Goal: Information Seeking & Learning: Learn about a topic

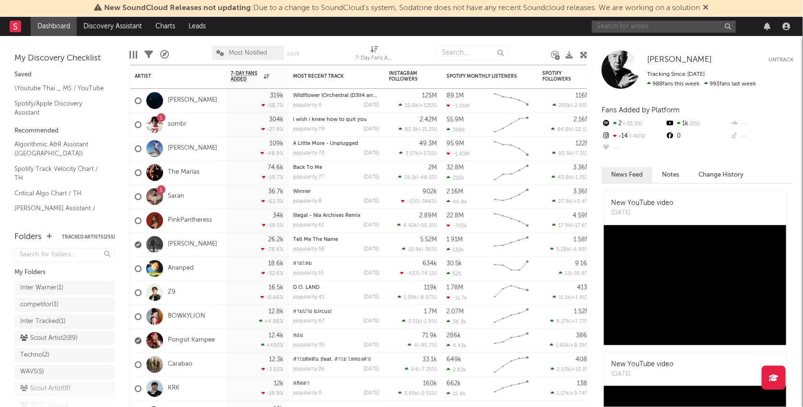
click at [640, 28] on input "text" at bounding box center [664, 27] width 144 height 12
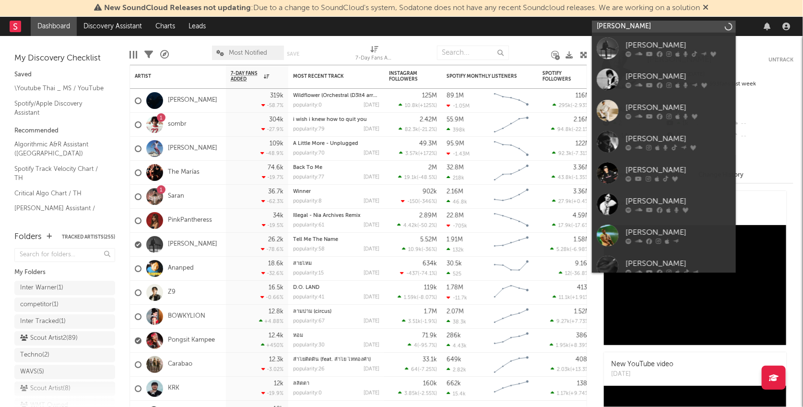
type input "[PERSON_NAME] sa"
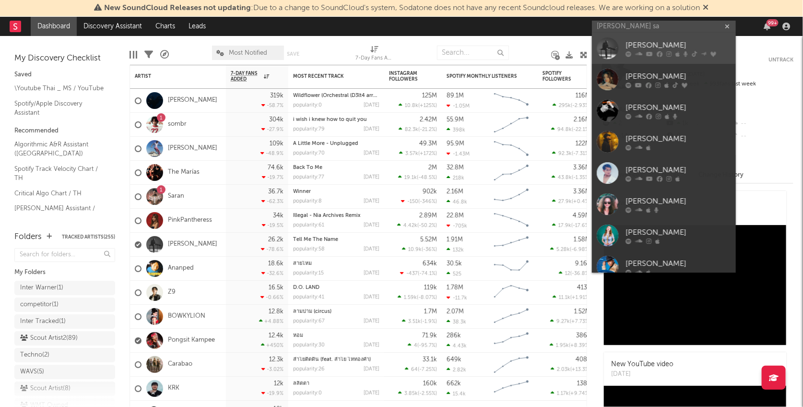
click at [666, 54] on div at bounding box center [679, 54] width 106 height 6
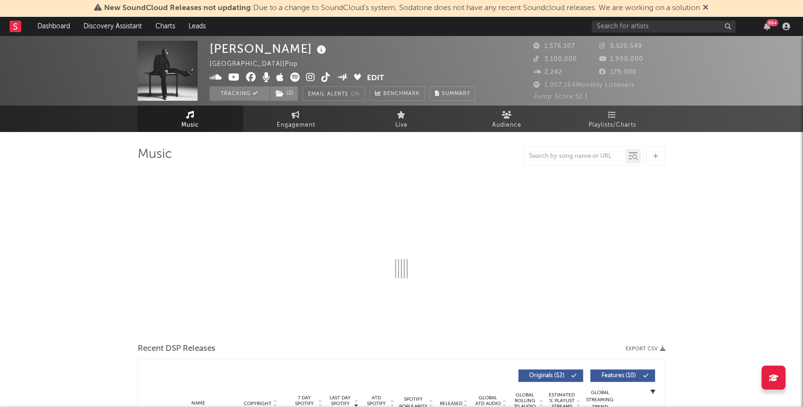
select select "6m"
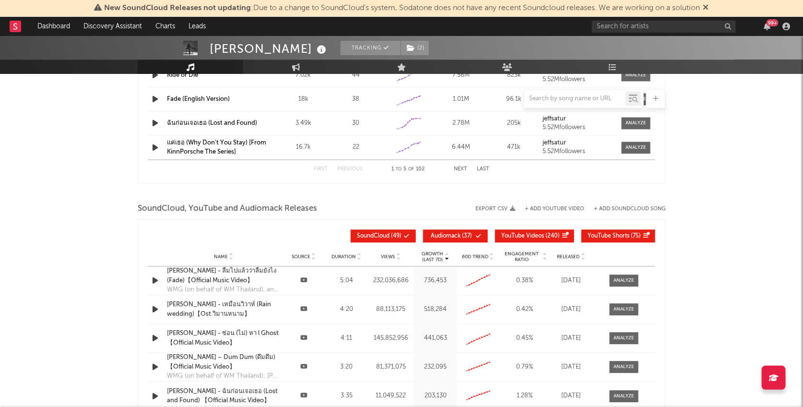
scroll to position [975, 0]
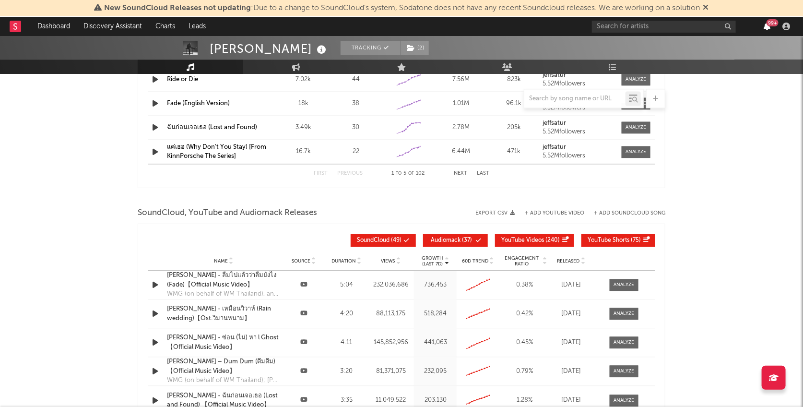
click at [768, 26] on icon "button" at bounding box center [767, 27] width 7 height 8
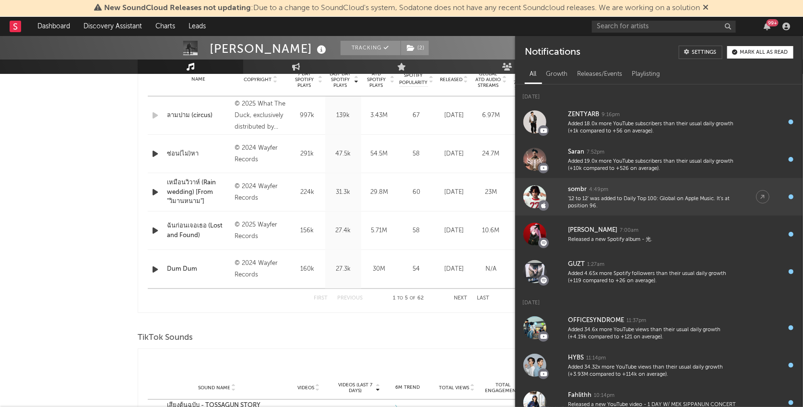
scroll to position [0, 0]
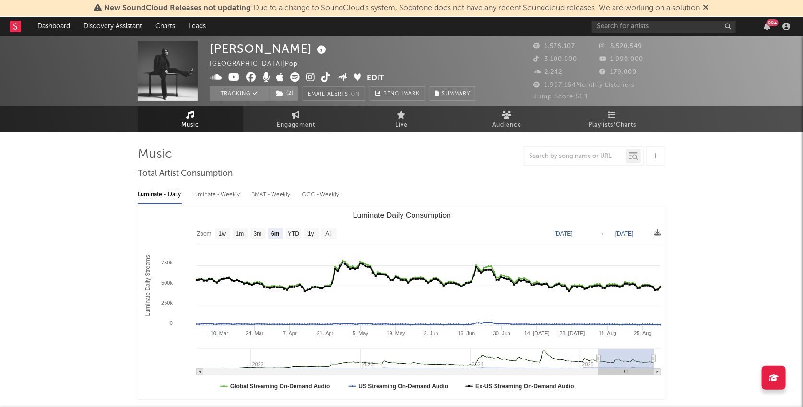
click at [767, 24] on div "99 +" at bounding box center [773, 22] width 12 height 7
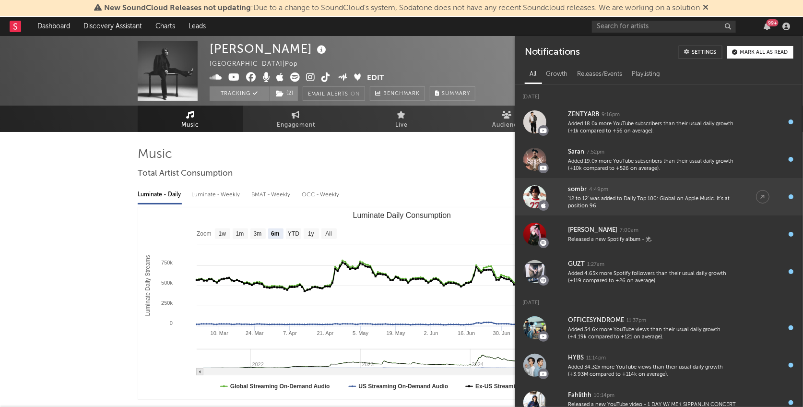
click at [671, 198] on div "'12 to 12' was added to Daily Top 100: Global on Apple Music. It's at position …" at bounding box center [652, 202] width 169 height 15
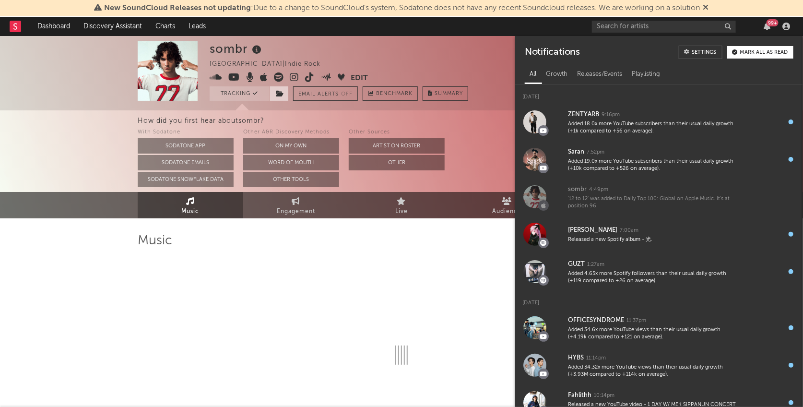
select select "6m"
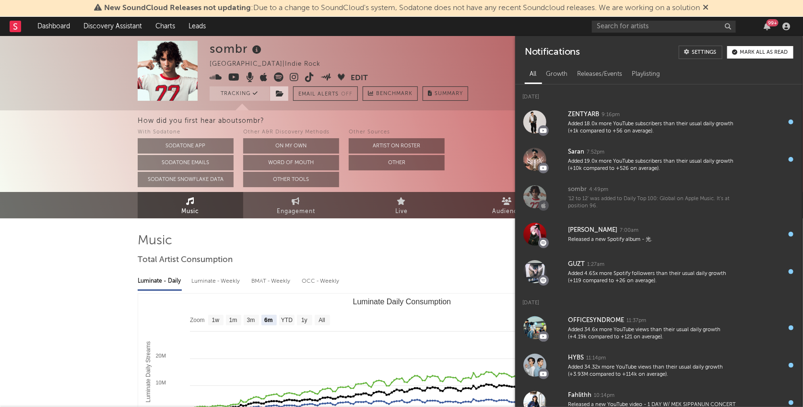
click at [282, 90] on icon at bounding box center [280, 93] width 8 height 7
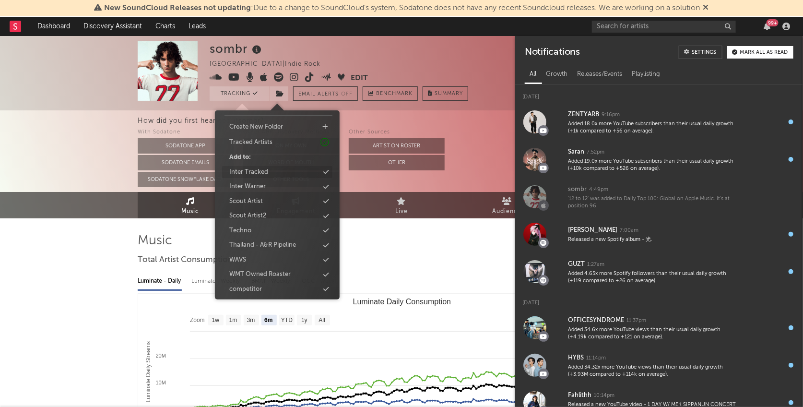
scroll to position [29, 0]
click at [292, 170] on div "Inter Tracked" at bounding box center [277, 169] width 110 height 12
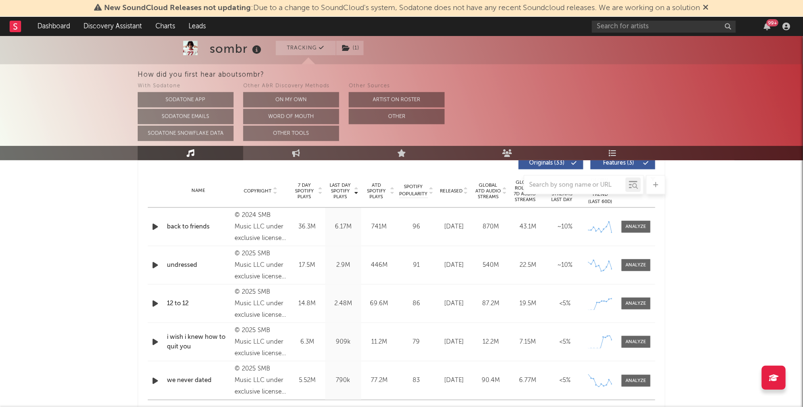
scroll to position [385, 0]
